Goal: Task Accomplishment & Management: Use online tool/utility

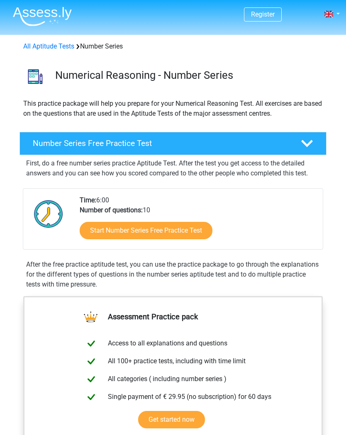
click at [138, 411] on link "Get started now" at bounding box center [171, 419] width 67 height 17
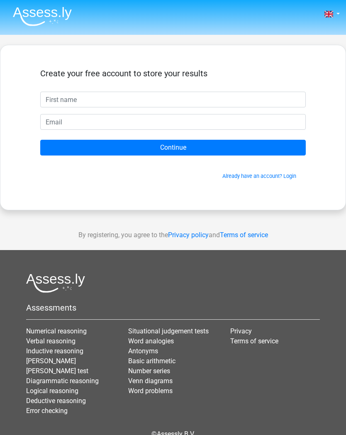
scroll to position [22, 0]
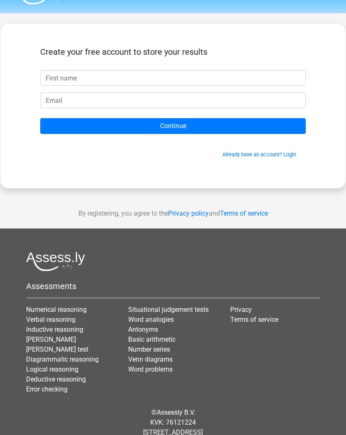
click at [296, 152] on span "Already have an account? Login" at bounding box center [173, 154] width 259 height 8
click at [289, 155] on link "Already have an account? Login" at bounding box center [259, 154] width 74 height 6
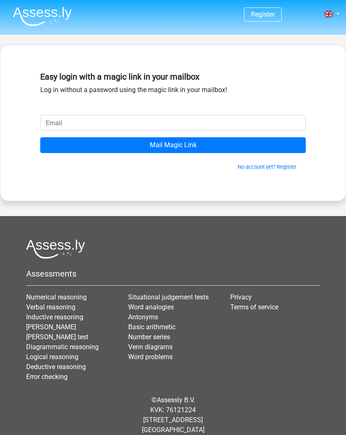
click at [54, 117] on input "email" at bounding box center [172, 123] width 265 height 16
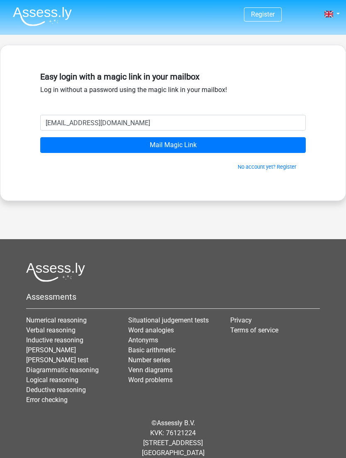
type input "pannathat.tulle@gmail.com"
click at [174, 152] on input "Mail Magic Link" at bounding box center [172, 145] width 265 height 16
